Goal: Task Accomplishment & Management: Manage account settings

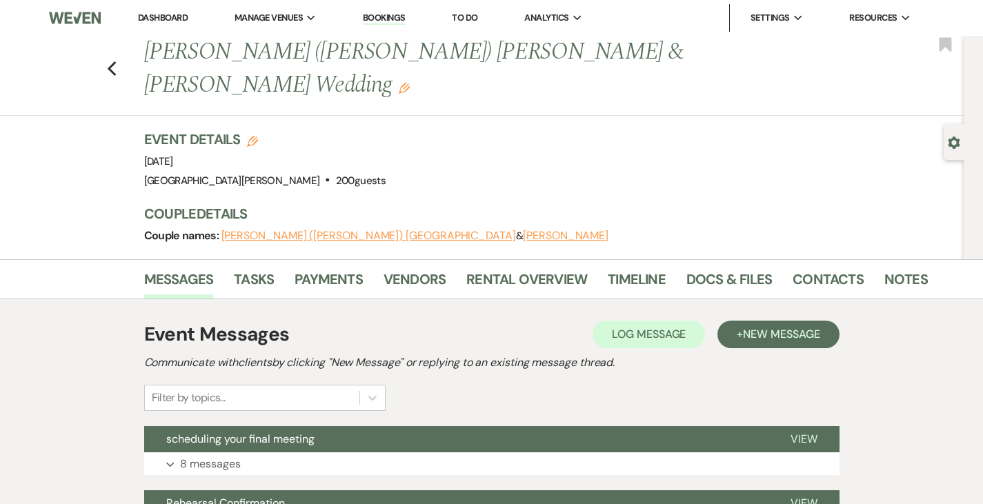
click at [157, 14] on link "Dashboard" at bounding box center [163, 18] width 50 height 12
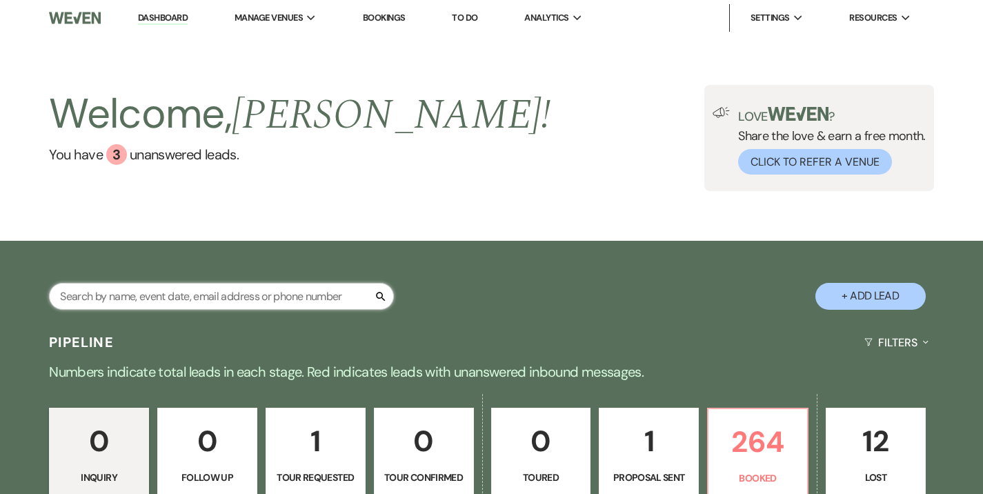
click at [213, 297] on input "text" at bounding box center [221, 296] width 345 height 27
type input "[PERSON_NAME]"
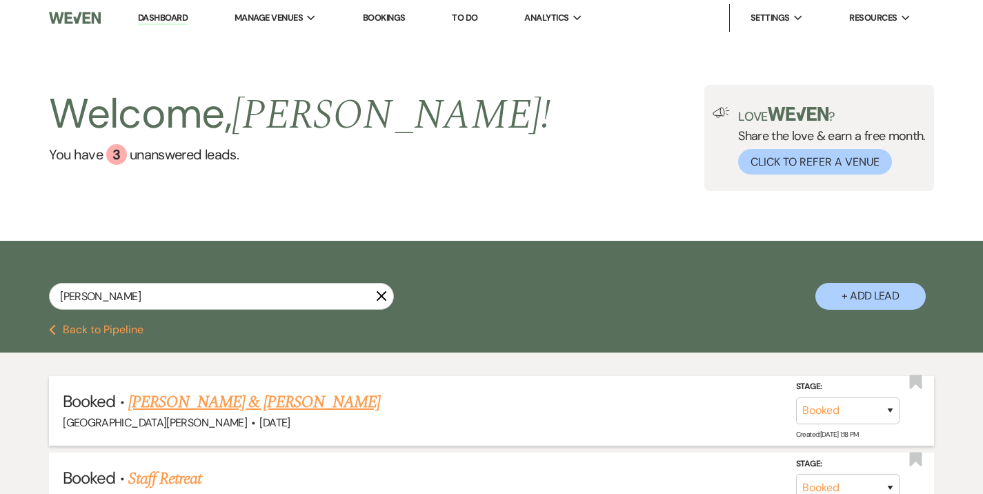
click at [271, 403] on link "[PERSON_NAME] & [PERSON_NAME]" at bounding box center [254, 402] width 252 height 25
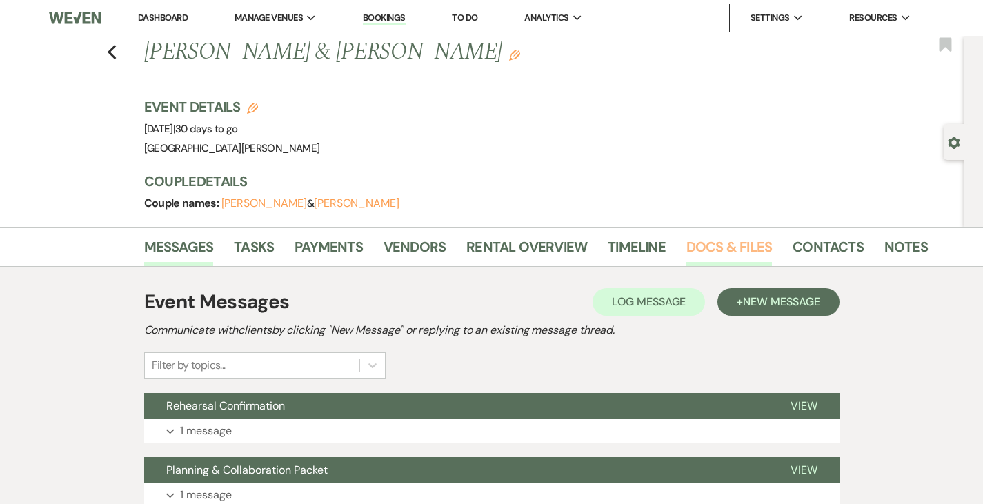
click at [686, 246] on link "Docs & Files" at bounding box center [729, 251] width 86 height 30
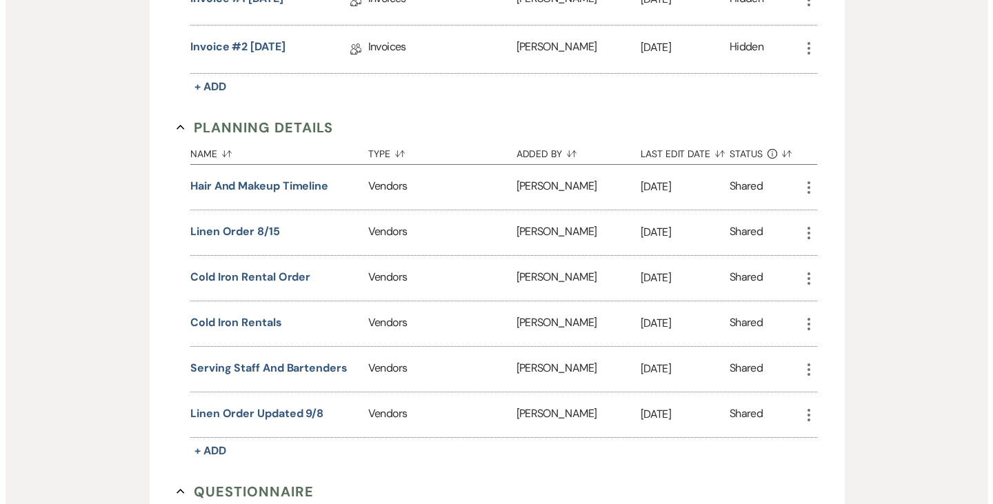
scroll to position [932, 0]
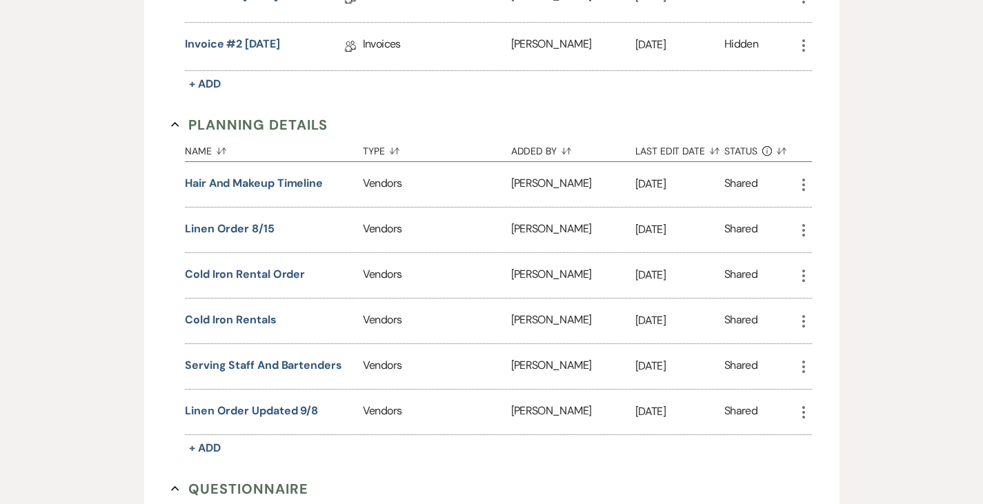
click at [204, 344] on div "serving staff and bartenders" at bounding box center [274, 366] width 178 height 45
click at [202, 357] on button "serving staff and bartenders" at bounding box center [263, 365] width 157 height 17
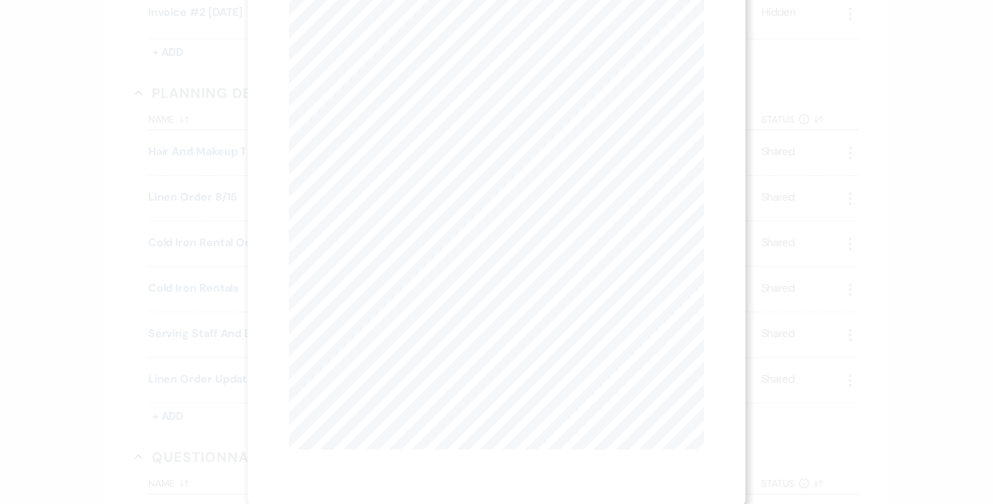
scroll to position [0, 0]
click at [404, 39] on div "X Previous Previous Next Next Page 1 of 4 - Zoom + Download Catering Contract, …" at bounding box center [497, 327] width 498 height 655
click at [407, 45] on button "Next Next" at bounding box center [425, 50] width 36 height 11
click at [410, 48] on button "Next Next" at bounding box center [424, 50] width 36 height 11
click at [350, 48] on button "Previous Previous" at bounding box center [355, 50] width 60 height 11
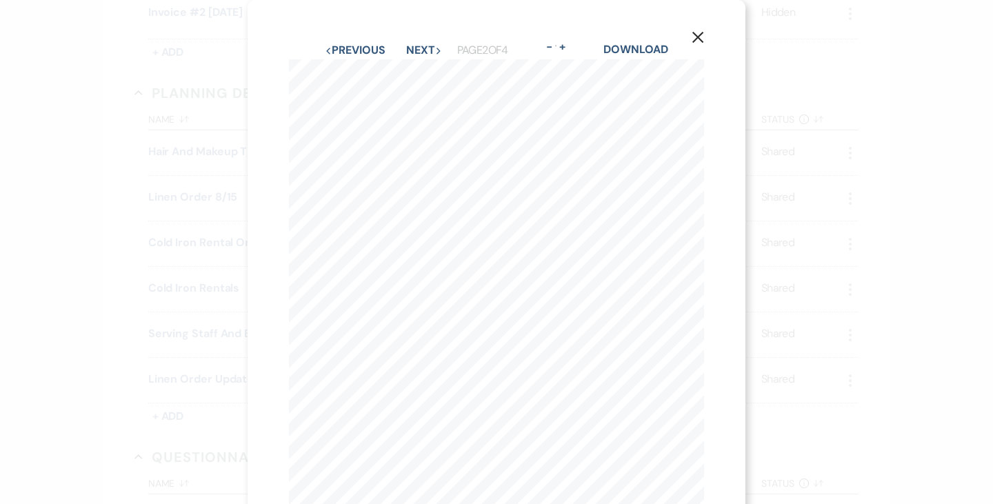
click at [701, 37] on icon "X" at bounding box center [698, 37] width 12 height 12
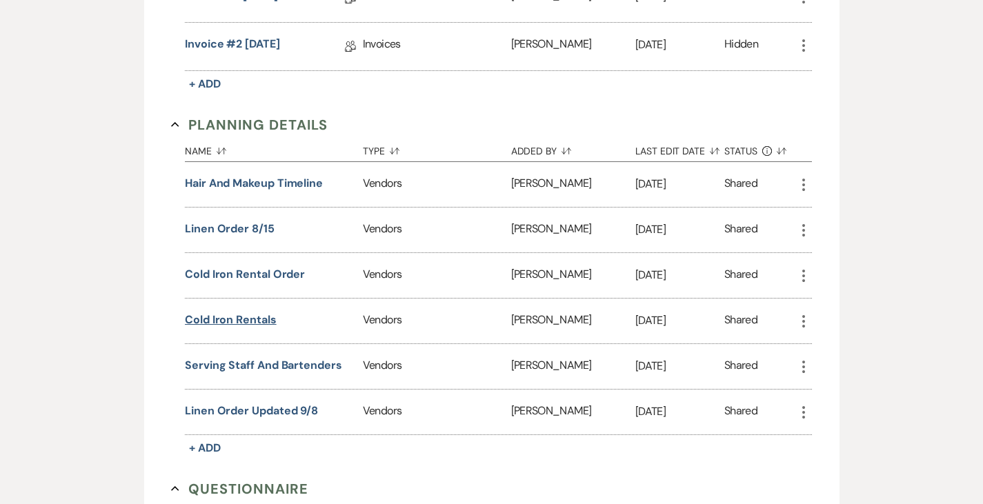
click at [193, 312] on button "cold iron rentals" at bounding box center [231, 320] width 92 height 17
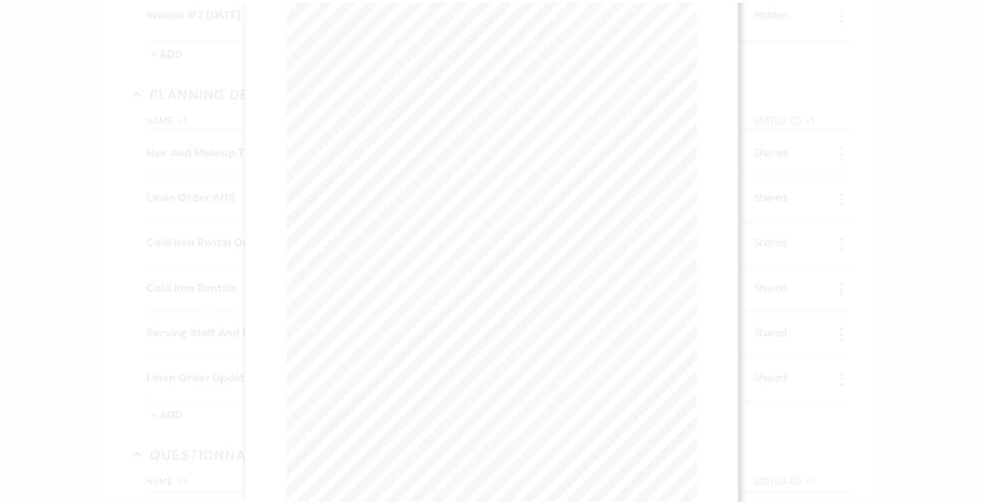
scroll to position [105, 0]
click at [919, 201] on div "X Previous Previous Next Next Page 1 of 2 - Zoom + Download O r d e r N o : 5 0…" at bounding box center [496, 252] width 993 height 504
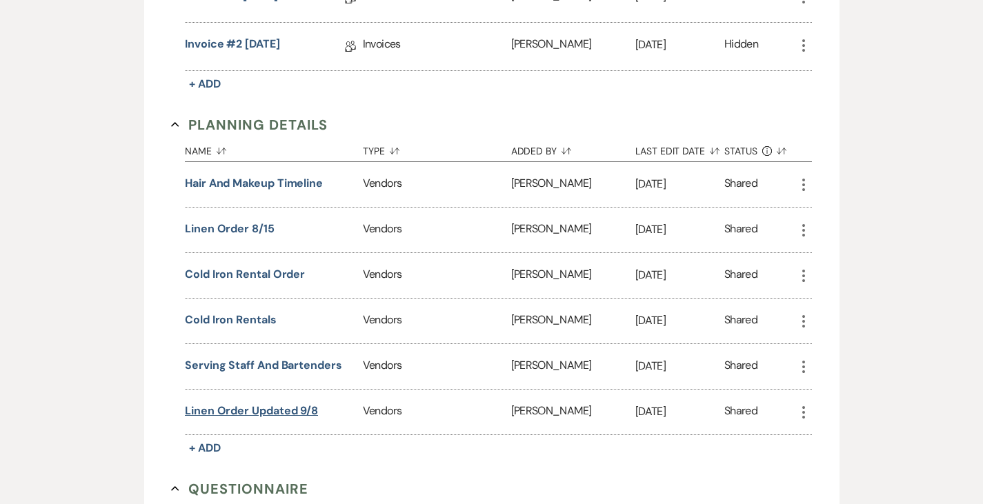
click at [208, 403] on button "linen order updated 9/8" at bounding box center [251, 411] width 133 height 17
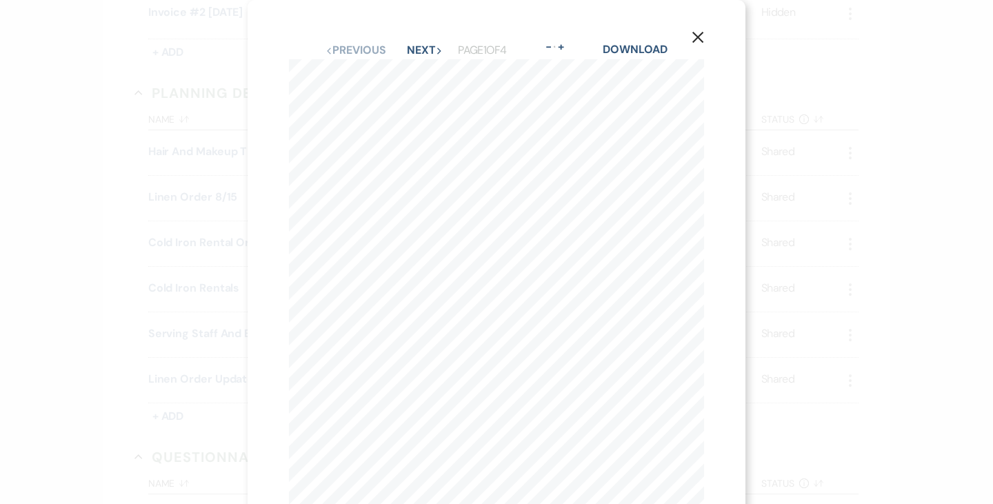
click at [704, 41] on icon "X" at bounding box center [698, 37] width 12 height 12
